Goal: Task Accomplishment & Management: Complete application form

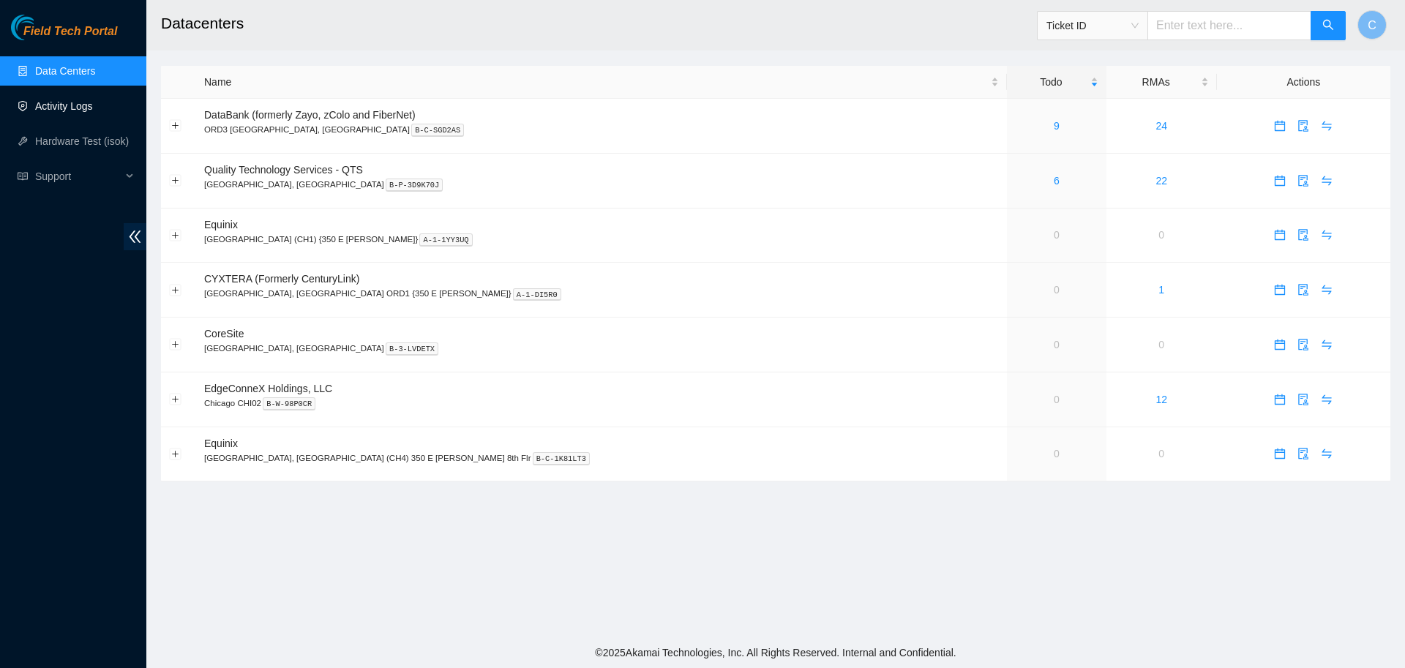
click at [51, 100] on link "Activity Logs" at bounding box center [64, 106] width 58 height 12
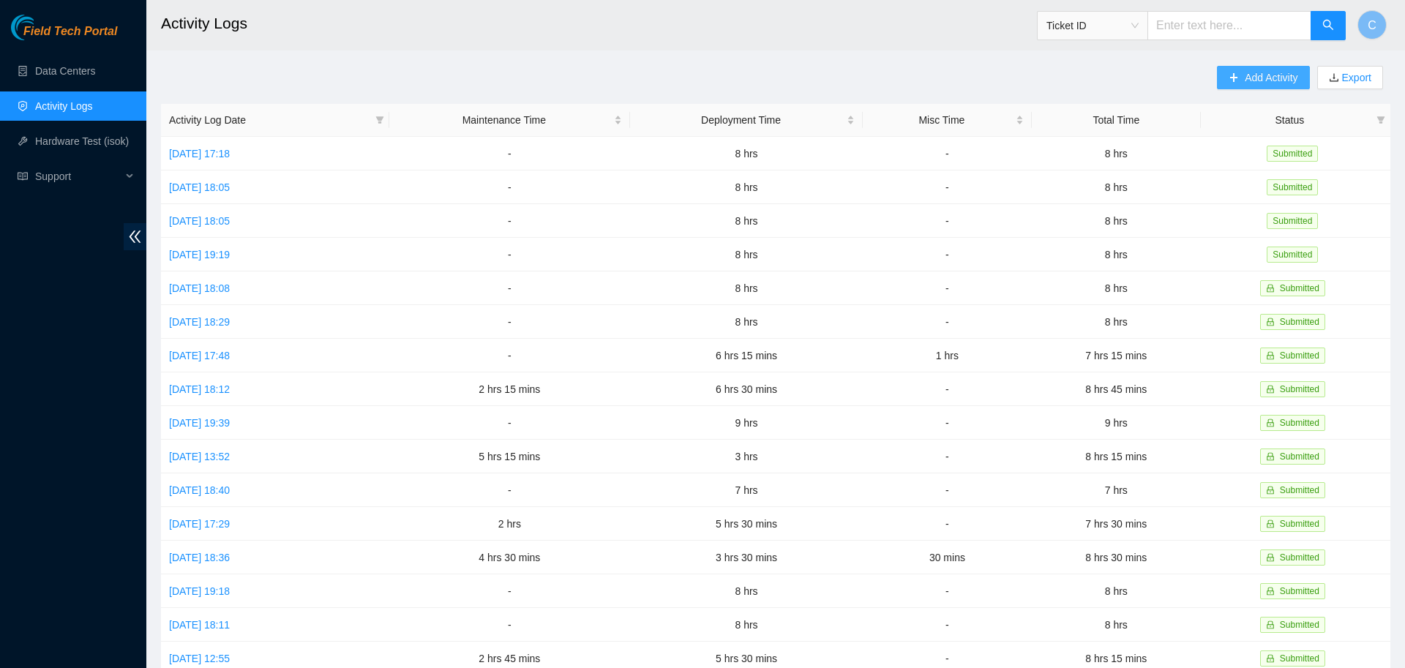
click at [1240, 80] on button "Add Activity" at bounding box center [1263, 77] width 92 height 23
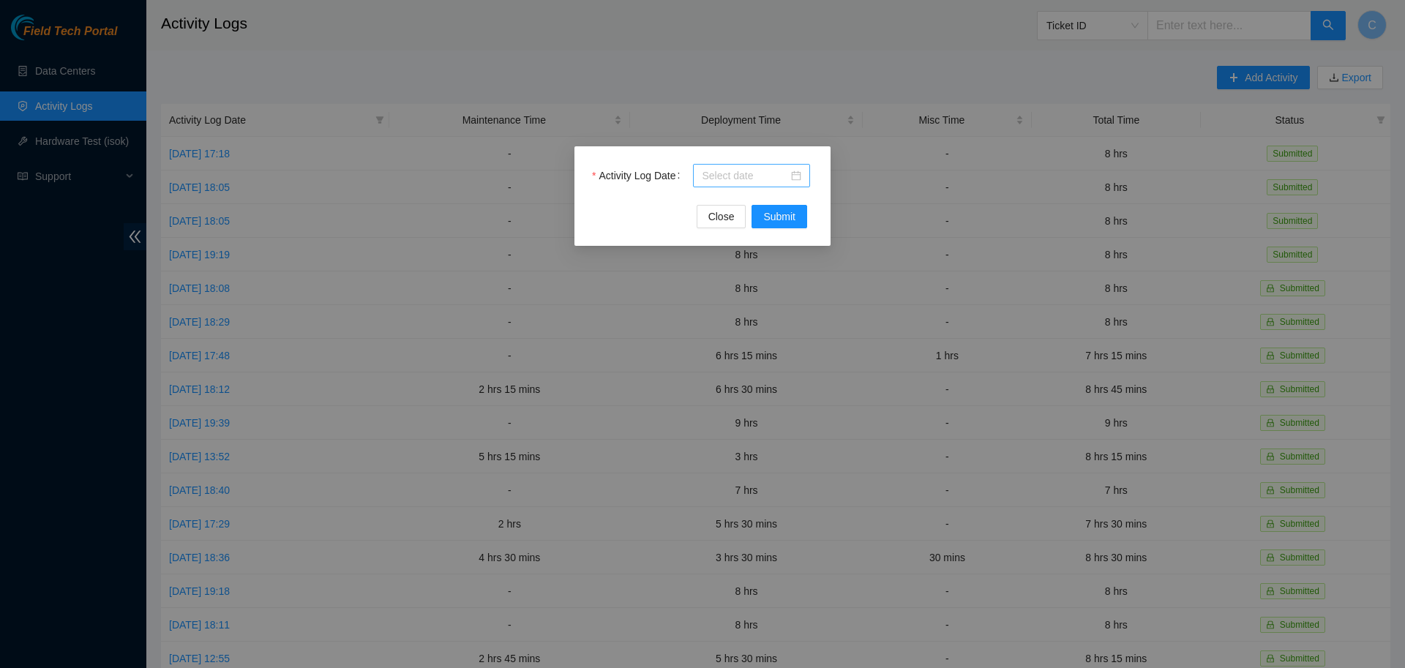
click at [748, 171] on input "Activity Log Date" at bounding box center [745, 176] width 86 height 16
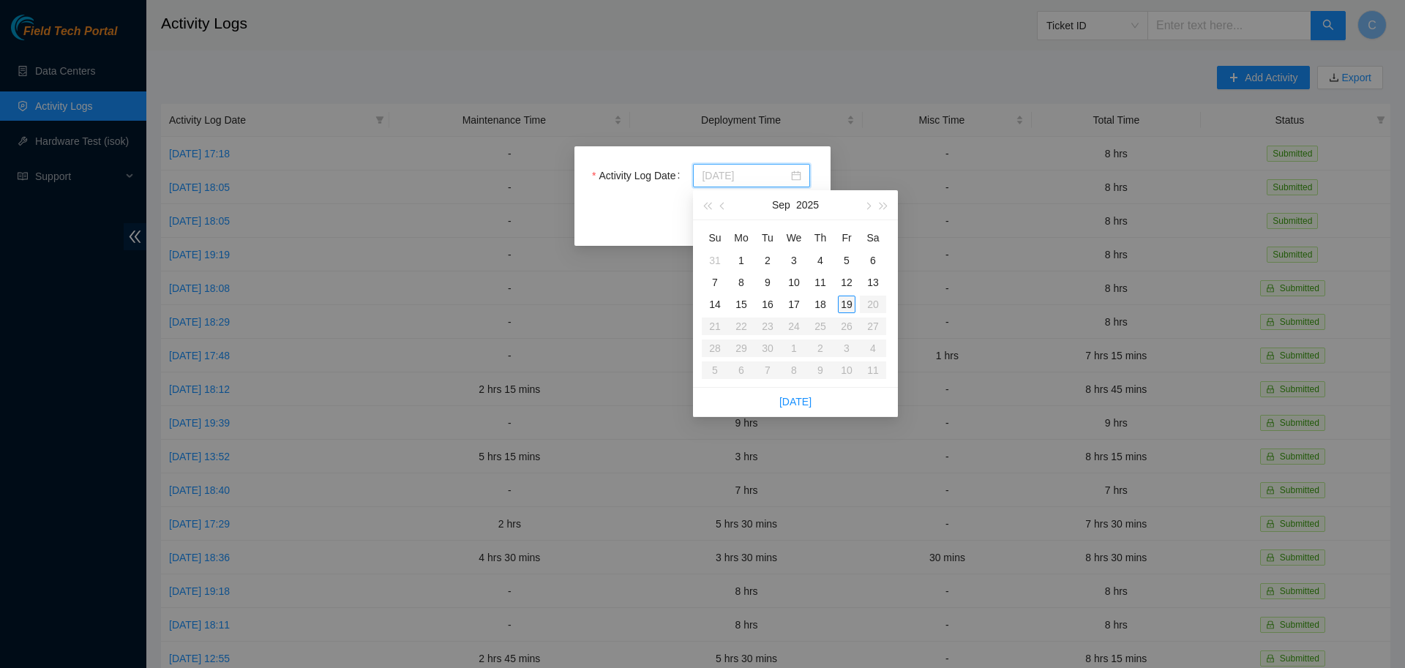
type input "[DATE]"
click at [848, 307] on div "19" at bounding box center [847, 305] width 18 height 18
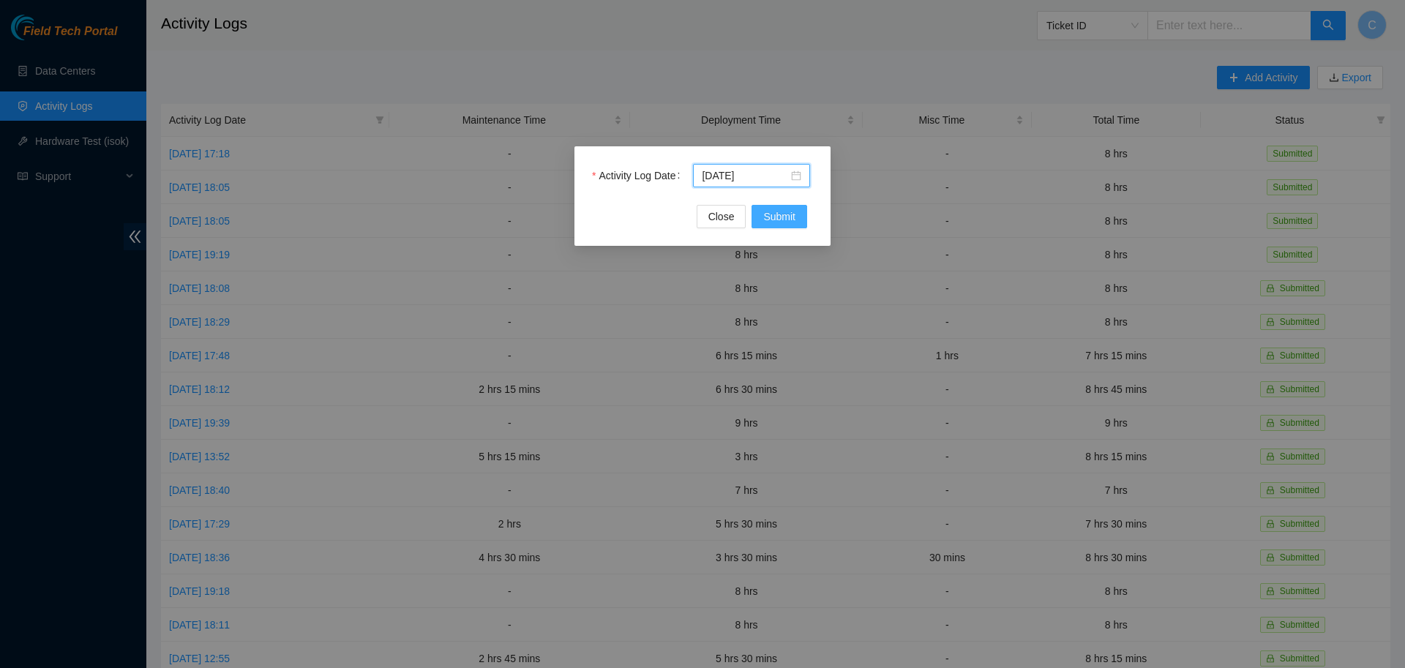
click at [784, 214] on span "Submit" at bounding box center [779, 217] width 32 height 16
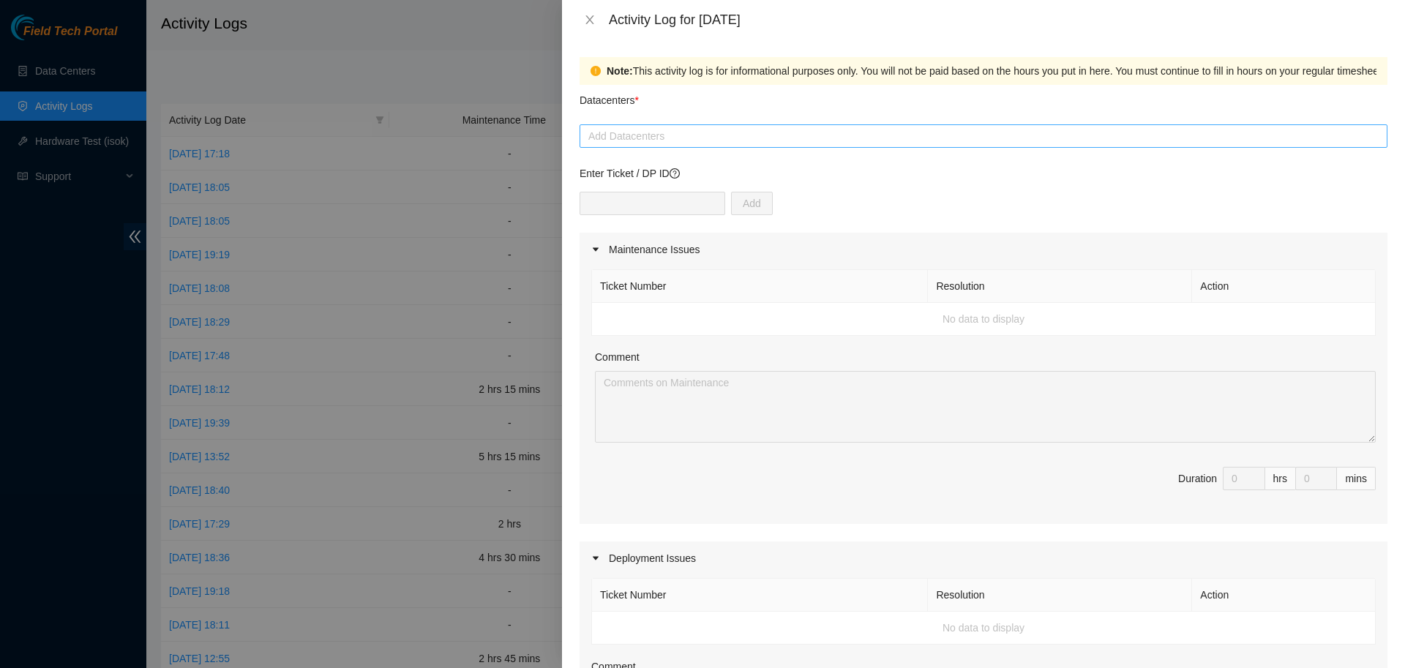
click at [667, 132] on div at bounding box center [983, 136] width 800 height 18
